Goal: Task Accomplishment & Management: Manage account settings

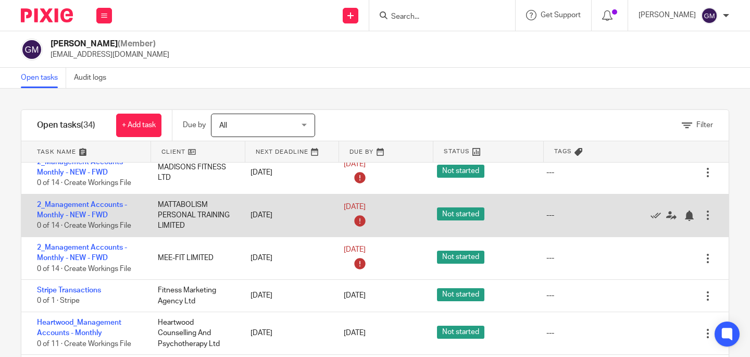
scroll to position [135, 0]
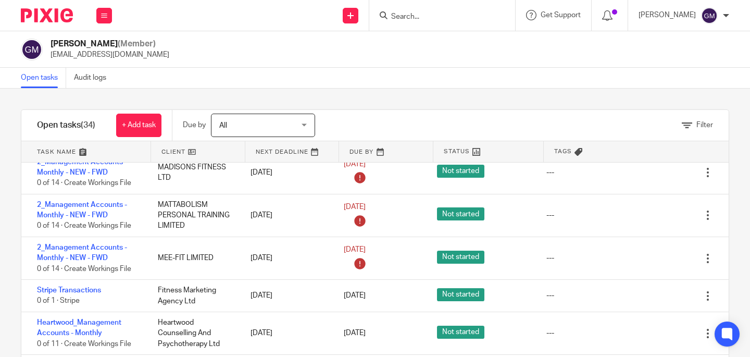
click at [418, 19] on input "Search" at bounding box center [437, 16] width 94 height 9
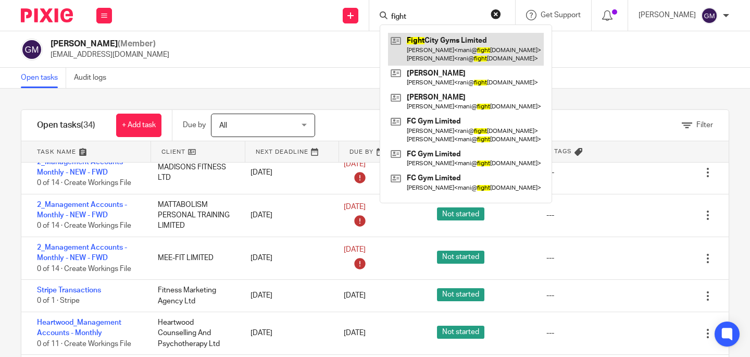
type input "fight"
click at [451, 55] on link at bounding box center [466, 49] width 156 height 32
click at [450, 53] on link at bounding box center [466, 49] width 156 height 32
click at [451, 52] on link at bounding box center [466, 49] width 156 height 32
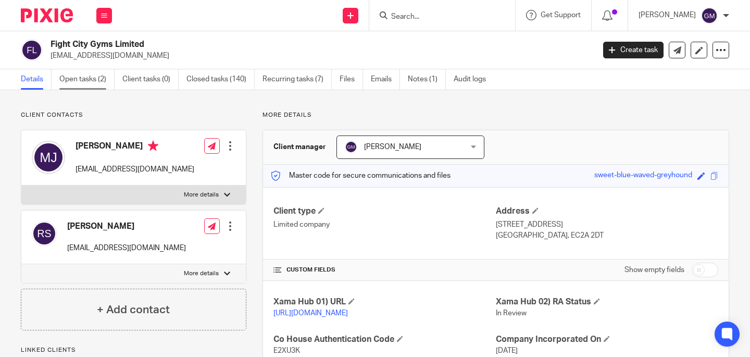
click at [108, 85] on link "Open tasks (2)" at bounding box center [86, 79] width 55 height 20
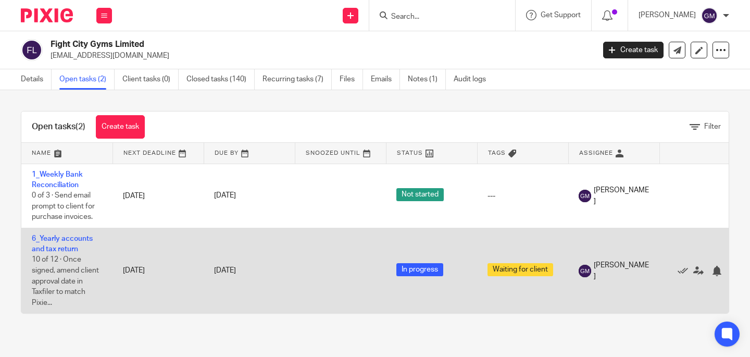
click at [49, 245] on td "6_Yearly accounts and tax return 10 of 12 · Once signed, amend client approval …" at bounding box center [66, 270] width 91 height 85
click at [50, 247] on link "6_Yearly accounts and tax return" at bounding box center [62, 244] width 61 height 18
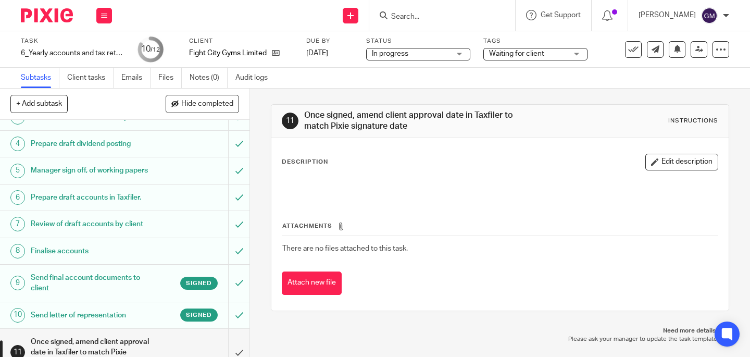
scroll to position [127, 0]
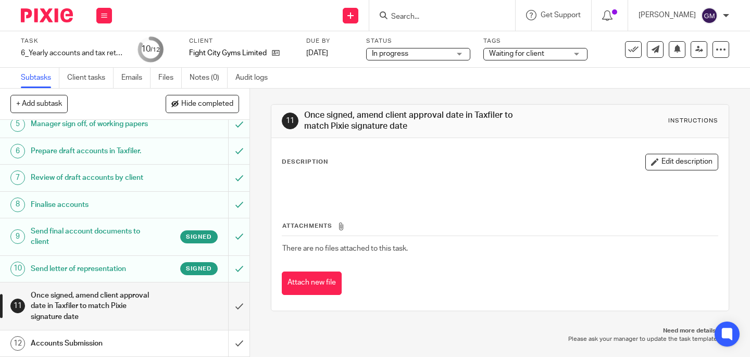
click at [147, 238] on h1 "Send final account documents to client" at bounding box center [93, 236] width 125 height 27
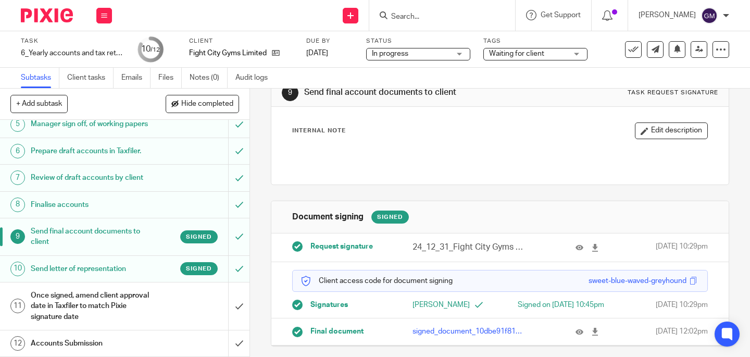
scroll to position [46, 0]
click at [505, 53] on span "Waiting for client" at bounding box center [516, 53] width 55 height 7
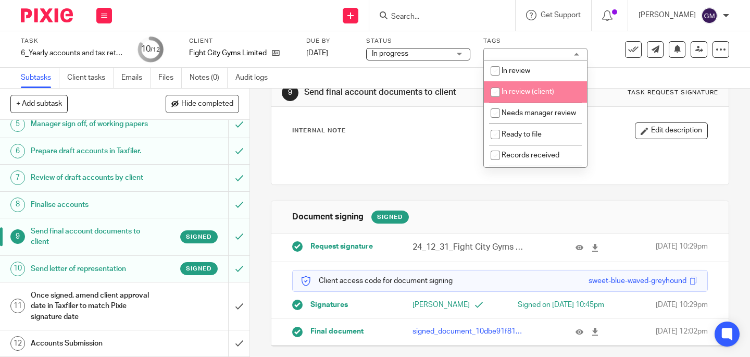
click at [507, 85] on li "In review (client)" at bounding box center [535, 91] width 103 height 21
click at [502, 92] on input "checkbox" at bounding box center [495, 92] width 20 height 20
checkbox input "false"
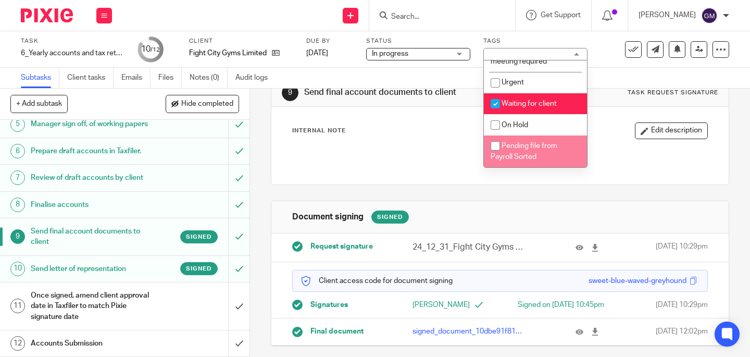
scroll to position [187, 0]
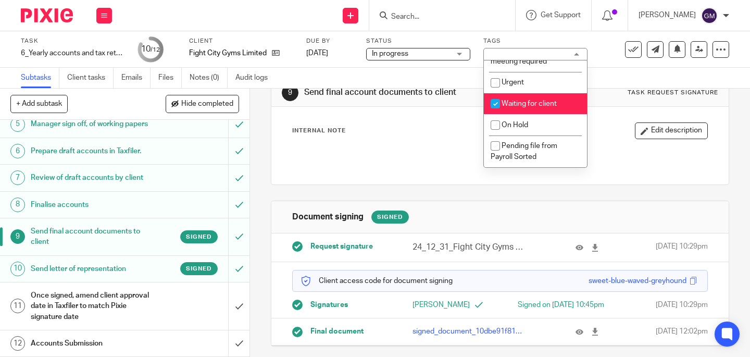
click at [512, 102] on span "Waiting for client" at bounding box center [528, 103] width 55 height 7
checkbox input "false"
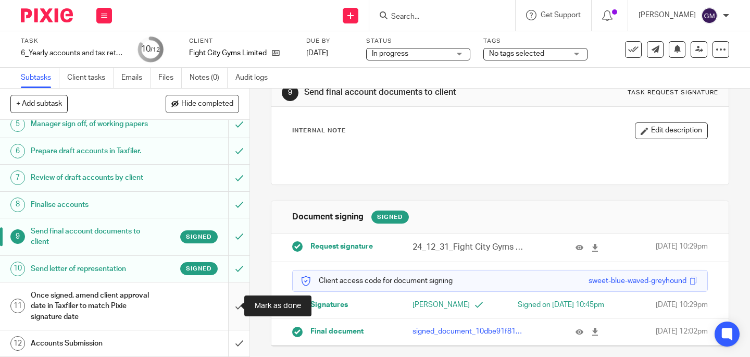
click at [234, 310] on input "submit" at bounding box center [124, 305] width 249 height 47
click at [456, 55] on div "In progress In progress" at bounding box center [418, 54] width 104 height 12
click at [387, 150] on p at bounding box center [500, 155] width 414 height 10
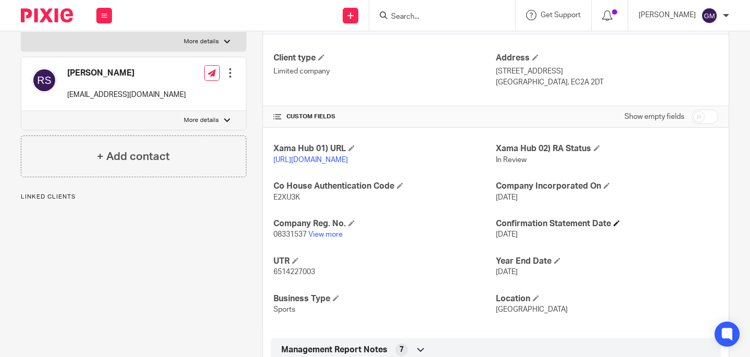
scroll to position [154, 0]
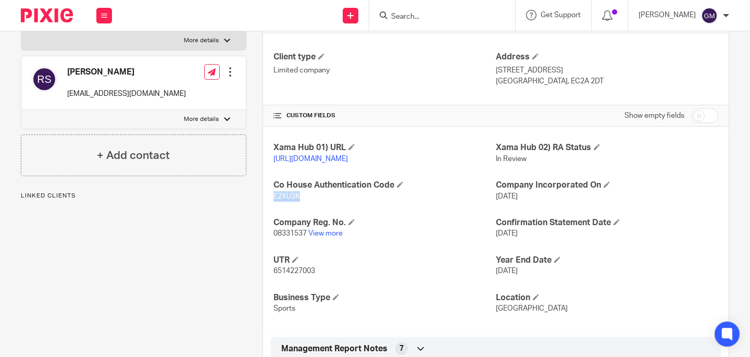
drag, startPoint x: 269, startPoint y: 208, endPoint x: 298, endPoint y: 208, distance: 28.6
click at [298, 208] on div "Xama Hub 01) URL [URL][DOMAIN_NAME] Xama Hub 02) RA Status In Review Co House A…" at bounding box center [496, 228] width 466 height 203
copy span "E2XU3K"
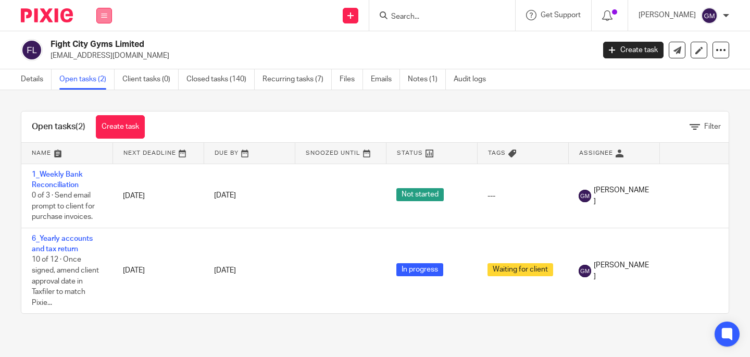
click at [105, 16] on icon at bounding box center [104, 15] width 6 height 6
click at [101, 94] on link "Team" at bounding box center [98, 94] width 17 height 7
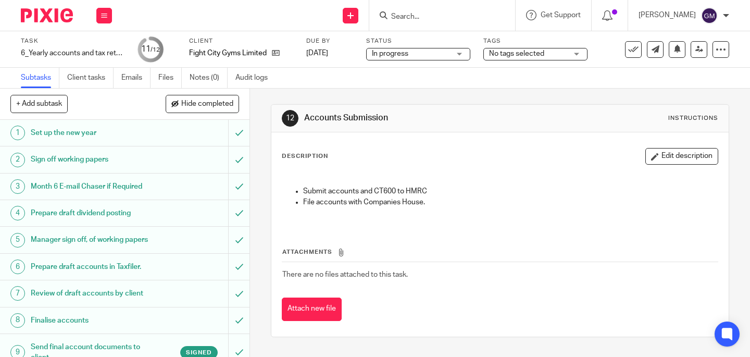
scroll to position [127, 0]
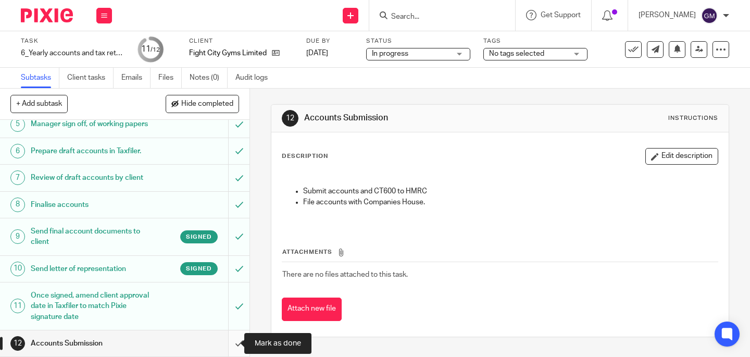
click at [230, 344] on input "submit" at bounding box center [124, 343] width 249 height 26
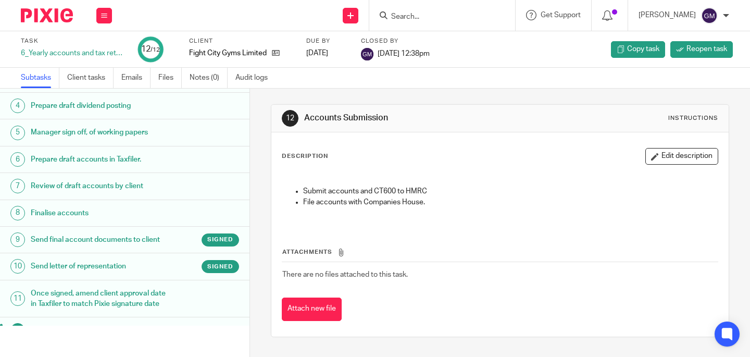
scroll to position [105, 0]
